Goal: Book appointment/travel/reservation

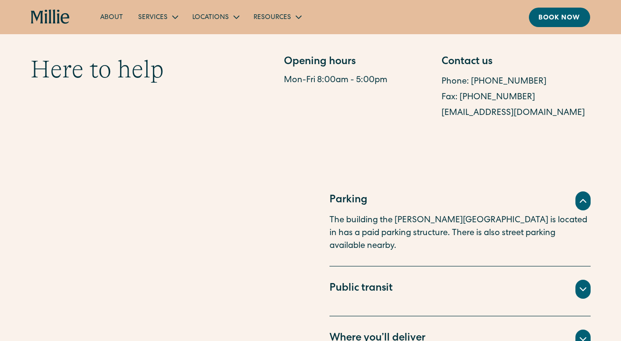
scroll to position [519, 0]
drag, startPoint x: 573, startPoint y: 113, endPoint x: 439, endPoint y: 112, distance: 133.8
click at [439, 112] on div "Opening hours Mon-Fri 8:00am - 5:00pm Contact us Phone: (510) 495-0310 Fax: (51…" at bounding box center [437, 88] width 306 height 66
copy link "[EMAIL_ADDRESS][DOMAIN_NAME]"
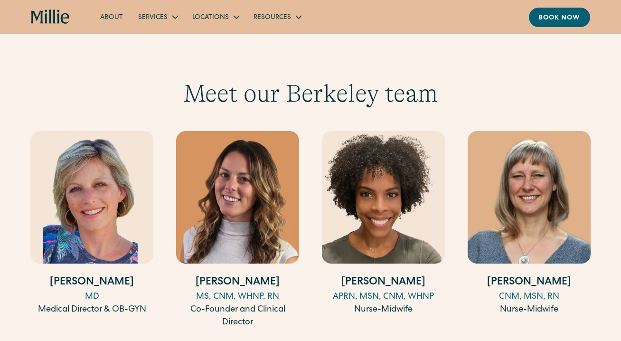
scroll to position [904, 0]
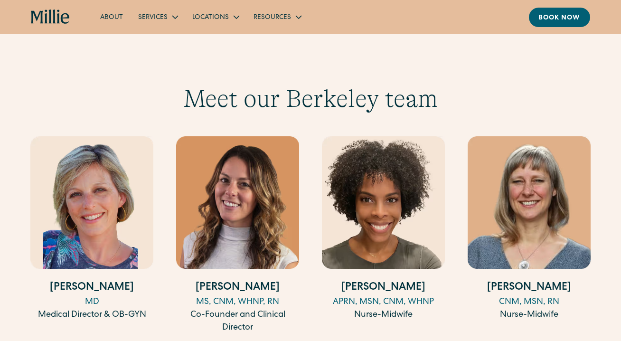
click at [241, 280] on h4 "[PERSON_NAME]" at bounding box center [237, 288] width 123 height 16
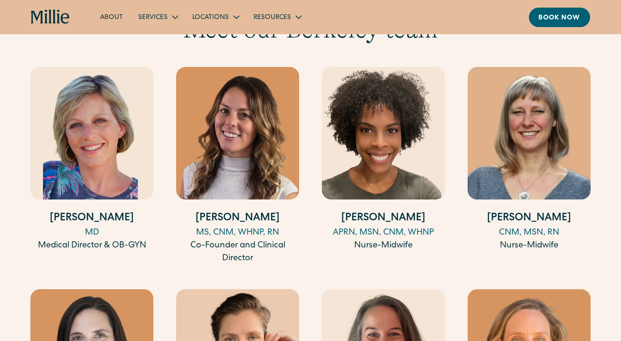
scroll to position [976, 0]
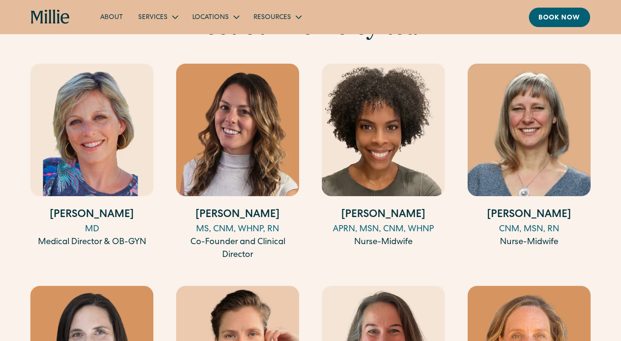
click at [89, 223] on div "MD" at bounding box center [91, 229] width 123 height 13
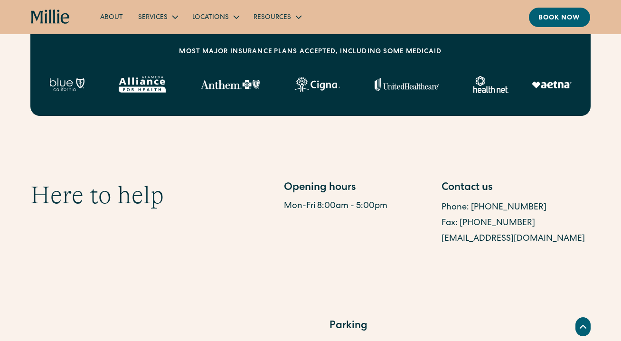
scroll to position [392, 0]
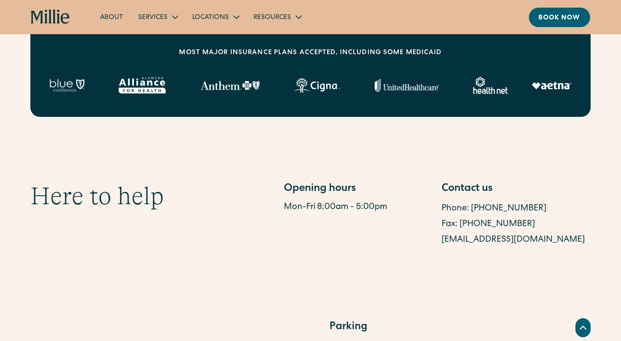
copy link "berkeleysupport@millieclinic.com"
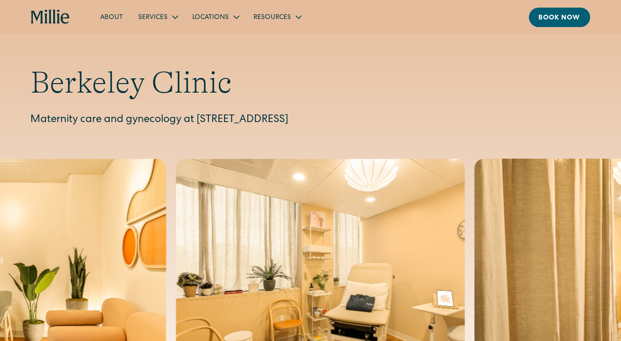
scroll to position [0, 0]
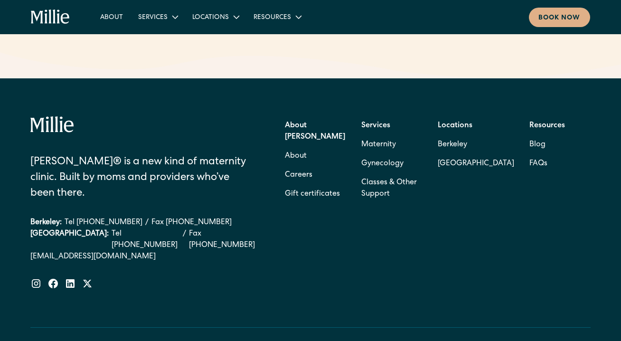
scroll to position [632, 0]
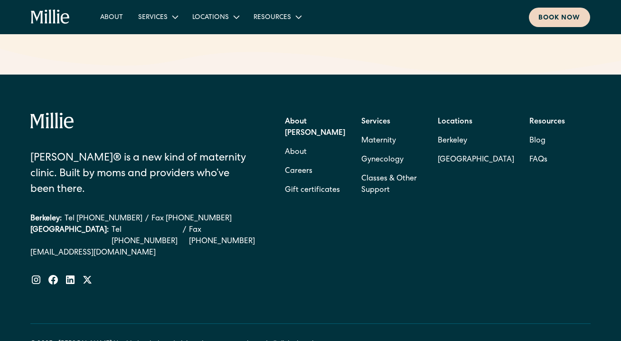
click at [548, 12] on link "Book now" at bounding box center [558, 17] width 61 height 19
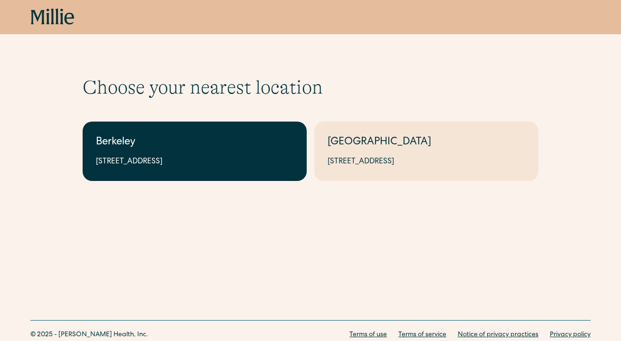
click at [254, 139] on div "Berkeley" at bounding box center [194, 143] width 197 height 16
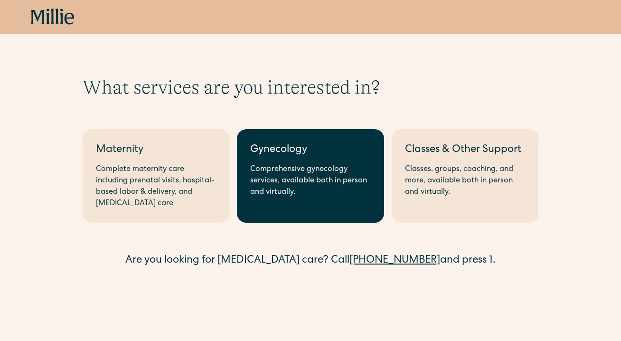
click at [292, 161] on link "Gynecology Comprehensive gynecology services, available both in person and virt…" at bounding box center [310, 175] width 147 height 93
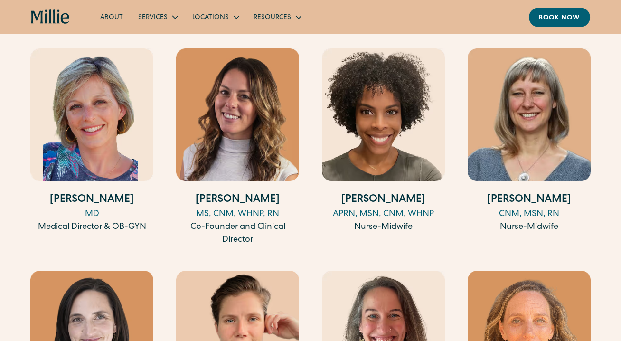
scroll to position [991, 0]
click at [89, 208] on div "MD" at bounding box center [91, 214] width 123 height 13
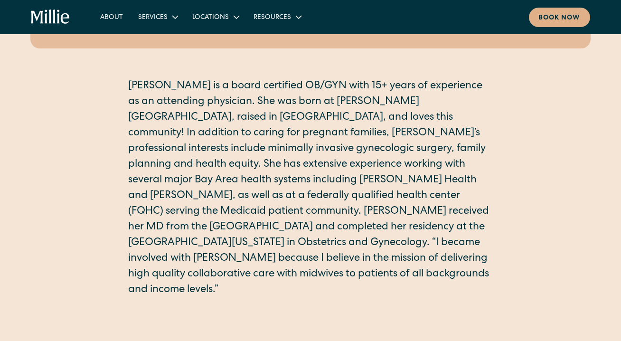
scroll to position [204, 0]
